Goal: Information Seeking & Learning: Learn about a topic

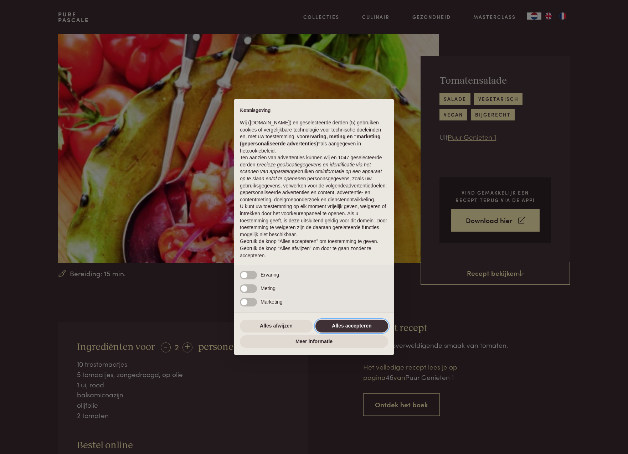
click at [353, 330] on button "Alles accepteren" at bounding box center [351, 326] width 73 height 13
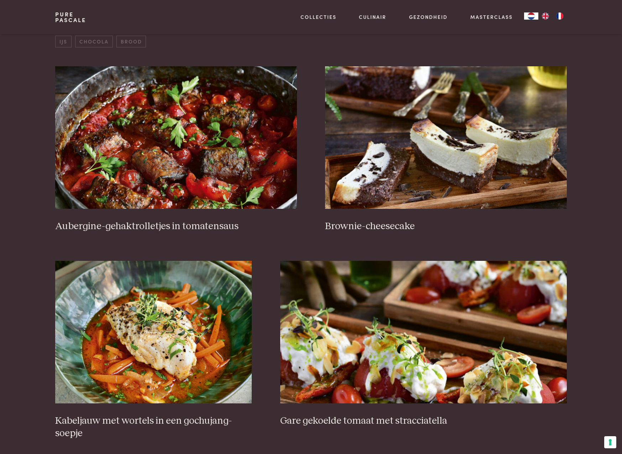
scroll to position [21, 0]
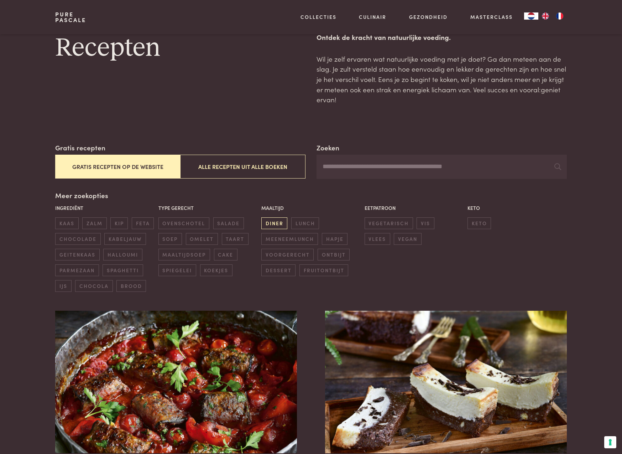
click at [272, 223] on span "diner" at bounding box center [274, 223] width 26 height 12
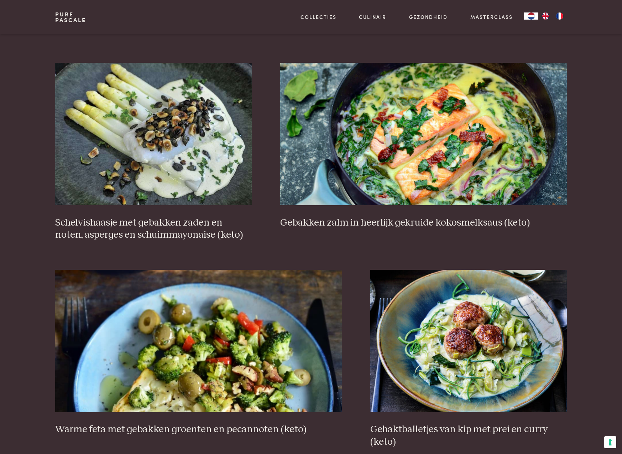
scroll to position [1131, 0]
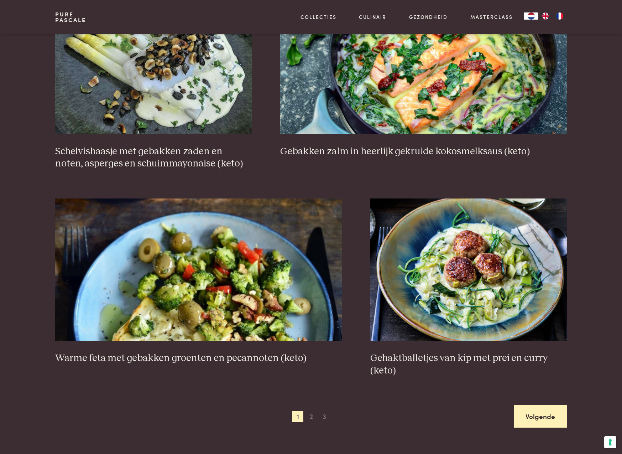
click at [539, 411] on link "Volgende" at bounding box center [540, 416] width 53 height 22
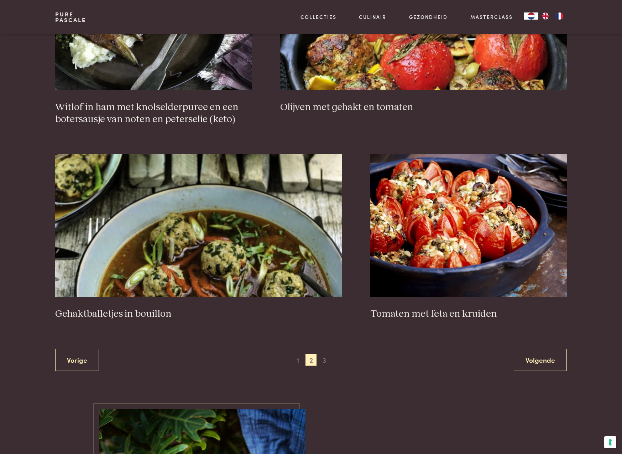
scroll to position [1217, 0]
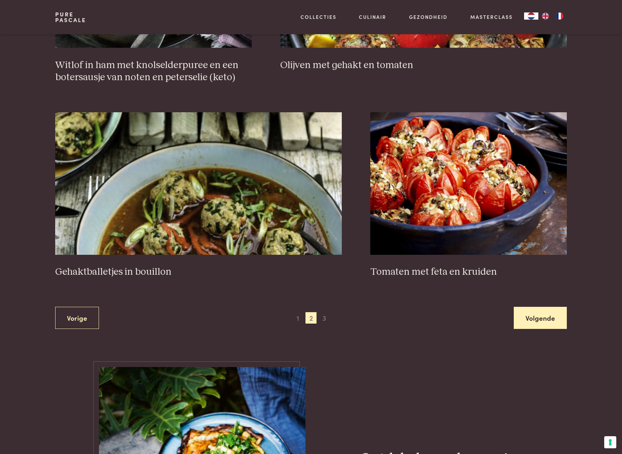
click at [537, 324] on link "Volgende" at bounding box center [540, 318] width 53 height 22
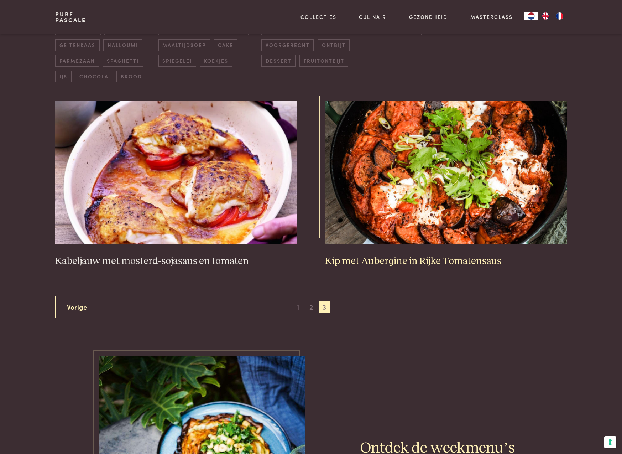
scroll to position [147, 0]
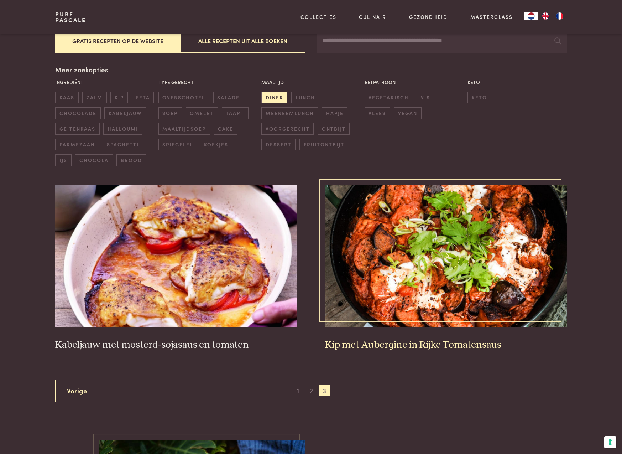
click at [449, 254] on img at bounding box center [446, 256] width 242 height 142
click at [296, 393] on span "1" at bounding box center [297, 390] width 11 height 11
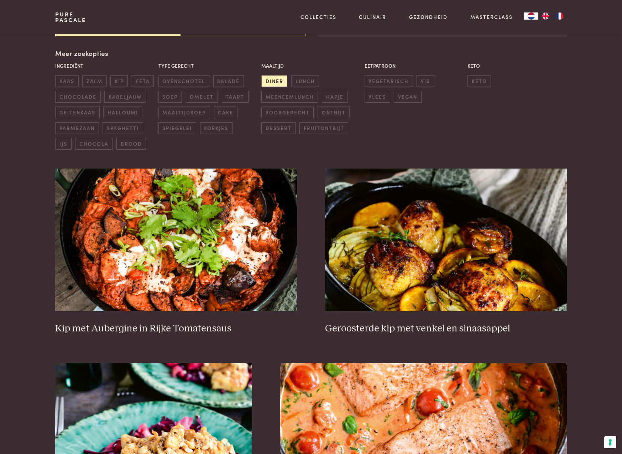
scroll to position [163, 0]
click at [277, 80] on span "diner" at bounding box center [274, 81] width 26 height 12
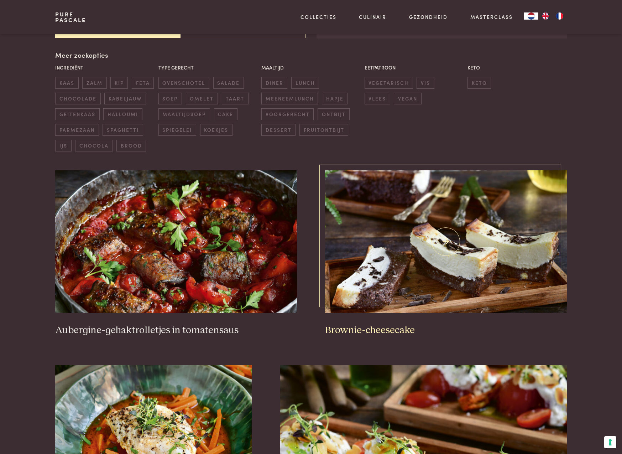
scroll to position [140, 0]
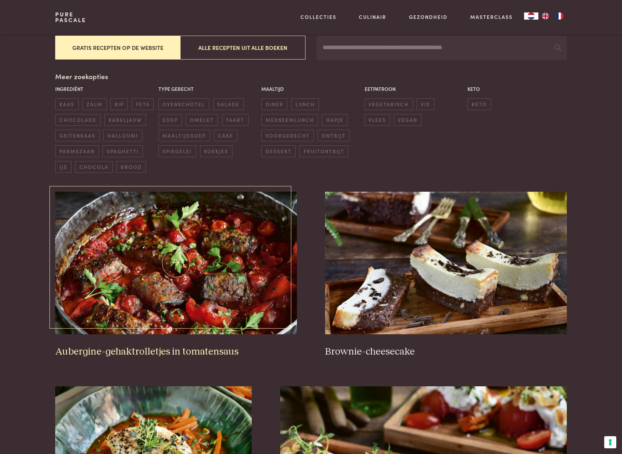
click at [181, 274] on img at bounding box center [176, 263] width 242 height 142
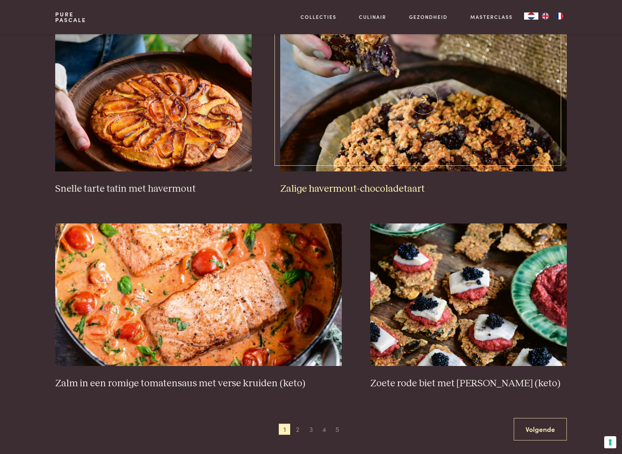
scroll to position [1099, 0]
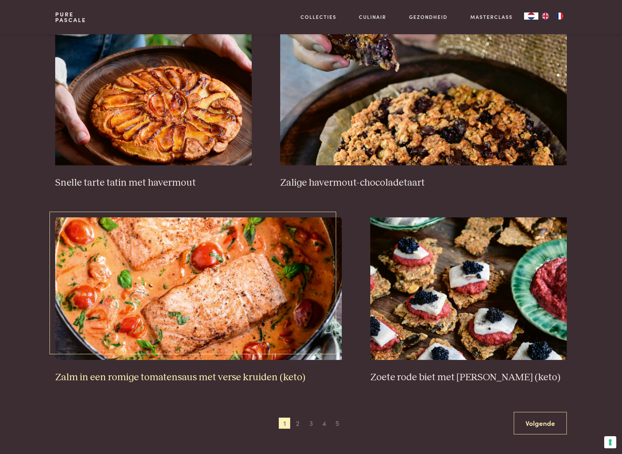
click at [193, 269] on img at bounding box center [198, 288] width 287 height 142
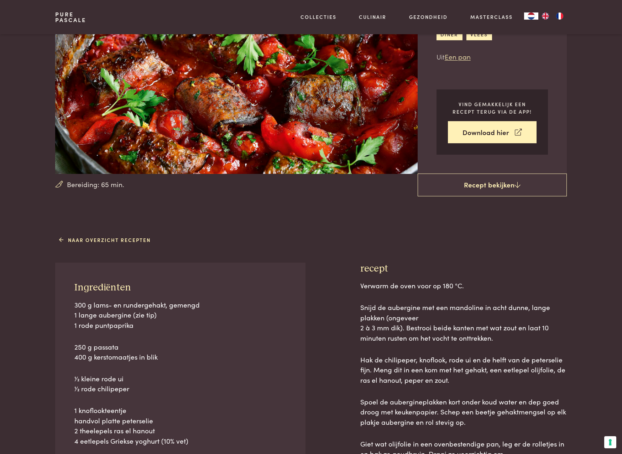
scroll to position [187, 0]
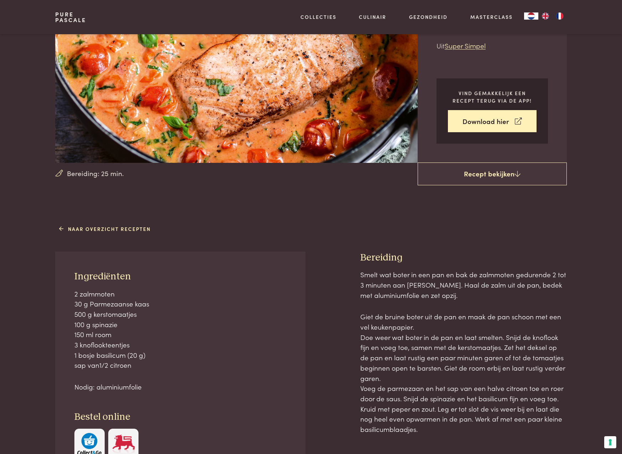
scroll to position [90, 0]
